Goal: Contribute content

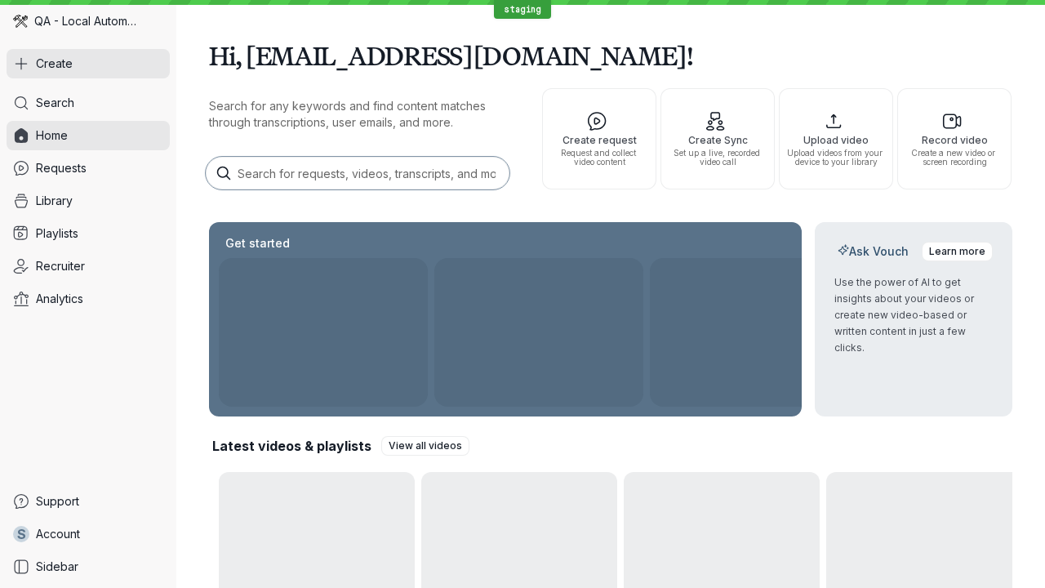
click at [88, 64] on button "Create" at bounding box center [88, 63] width 163 height 29
